Goal: Find specific page/section: Find specific page/section

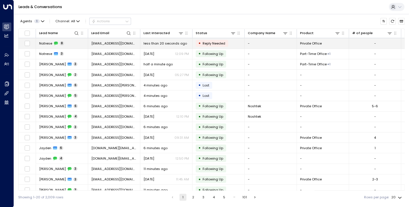
click at [44, 42] on span "Natrese" at bounding box center [45, 43] width 13 height 5
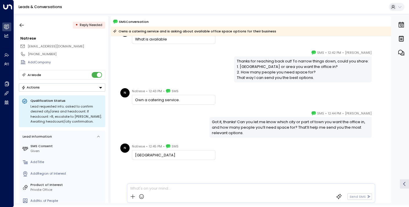
scroll to position [215, 0]
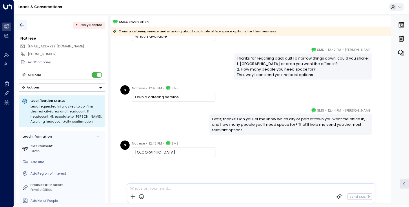
click at [20, 28] on icon "button" at bounding box center [22, 25] width 6 height 6
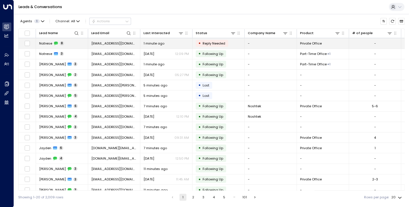
click at [47, 45] on span "Natrese" at bounding box center [45, 43] width 13 height 5
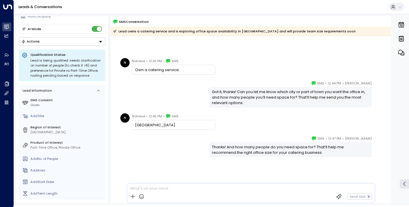
scroll to position [45, 0]
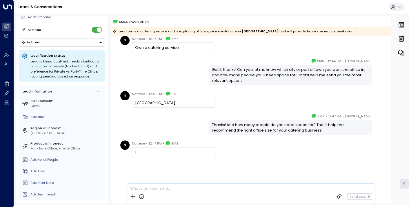
click at [154, 187] on div at bounding box center [250, 187] width 247 height 7
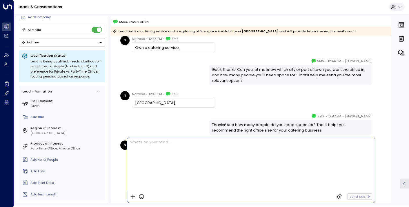
scroll to position [0, 0]
click at [151, 118] on div "Lucy Taylor • 12:47 PM • SMS Thanks! And how many people do you need space for?…" at bounding box center [251, 124] width 264 height 21
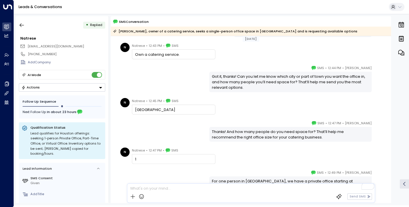
scroll to position [297, 0]
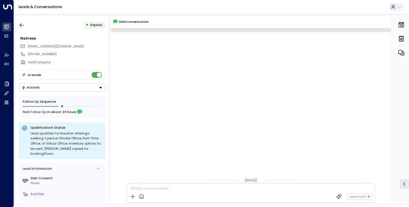
scroll to position [407, 0]
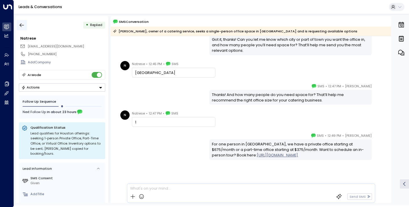
click at [22, 27] on icon "button" at bounding box center [22, 25] width 6 height 6
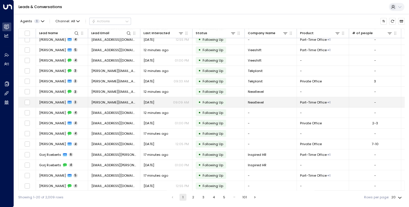
scroll to position [57, 0]
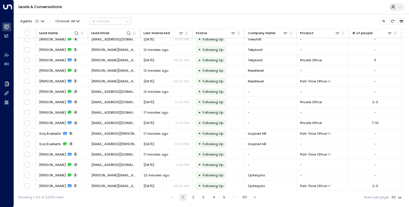
click at [193, 198] on button "2" at bounding box center [193, 197] width 7 height 7
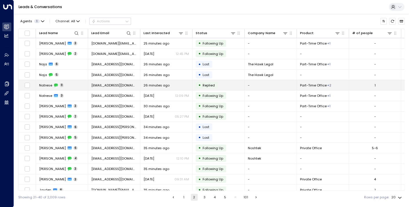
click at [43, 86] on span "Natrese" at bounding box center [45, 85] width 13 height 5
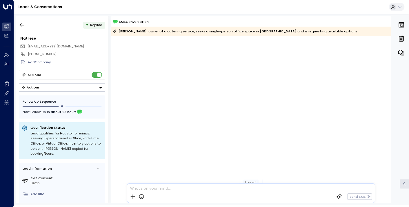
scroll to position [409, 0]
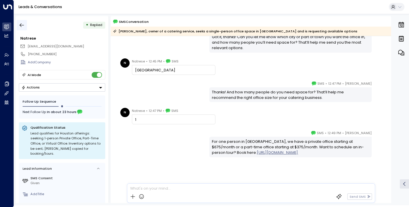
click at [18, 25] on button "button" at bounding box center [22, 25] width 10 height 10
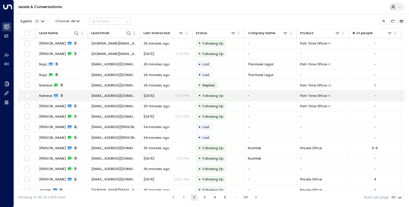
scroll to position [57, 0]
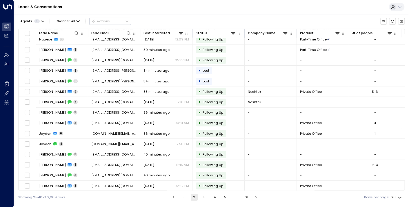
click at [202, 198] on button "3" at bounding box center [204, 197] width 7 height 7
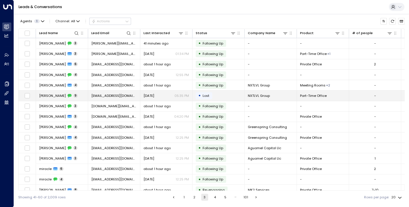
click at [47, 94] on span "[PERSON_NAME]" at bounding box center [52, 96] width 27 height 5
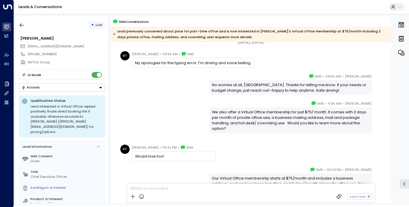
scroll to position [216, 0]
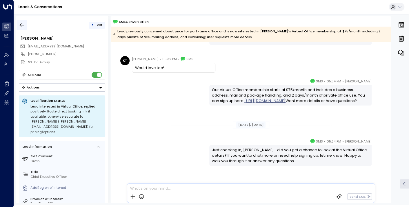
click at [21, 23] on icon "button" at bounding box center [22, 25] width 4 height 4
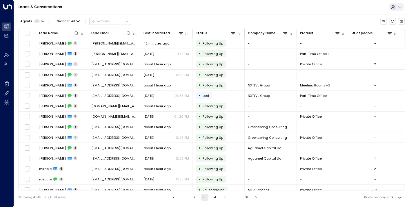
click at [193, 197] on button "2" at bounding box center [194, 197] width 7 height 7
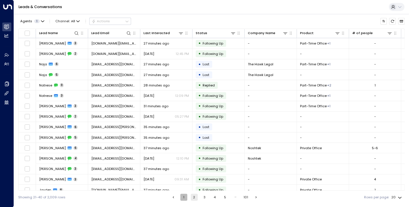
click at [183, 197] on button "1" at bounding box center [183, 197] width 7 height 7
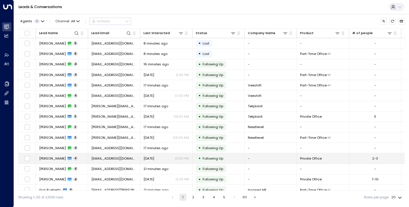
scroll to position [57, 0]
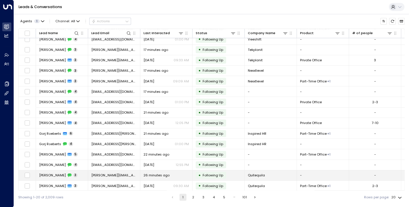
click at [39, 173] on span "[PERSON_NAME]" at bounding box center [52, 175] width 27 height 5
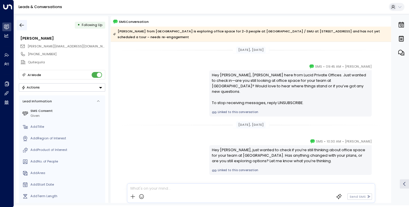
click at [19, 25] on icon "button" at bounding box center [22, 25] width 6 height 6
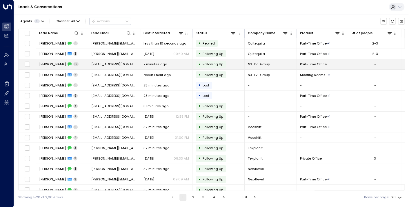
click at [45, 65] on span "[PERSON_NAME]" at bounding box center [52, 64] width 27 height 5
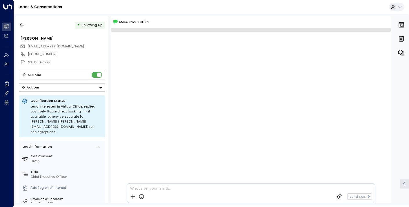
scroll to position [280, 0]
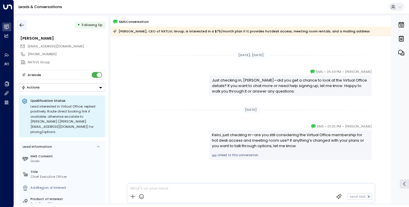
click at [21, 26] on icon "button" at bounding box center [22, 25] width 6 height 6
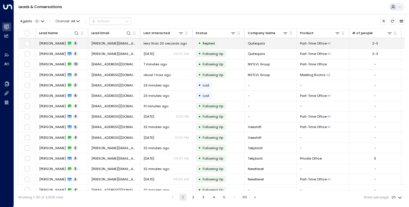
click at [40, 42] on span "[PERSON_NAME]" at bounding box center [52, 43] width 27 height 5
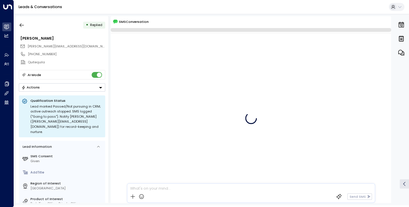
scroll to position [145, 0]
